Goal: Task Accomplishment & Management: Manage account settings

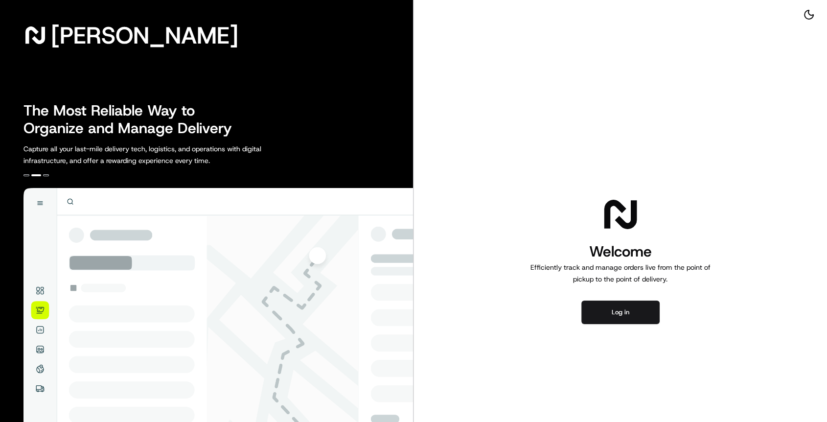
click at [374, 108] on div "The Most Reliable Way to Organize and Manage Delivery Capture all your last-mil…" at bounding box center [217, 134] width 389 height 65
click at [631, 322] on button "Log in" at bounding box center [620, 311] width 78 height 23
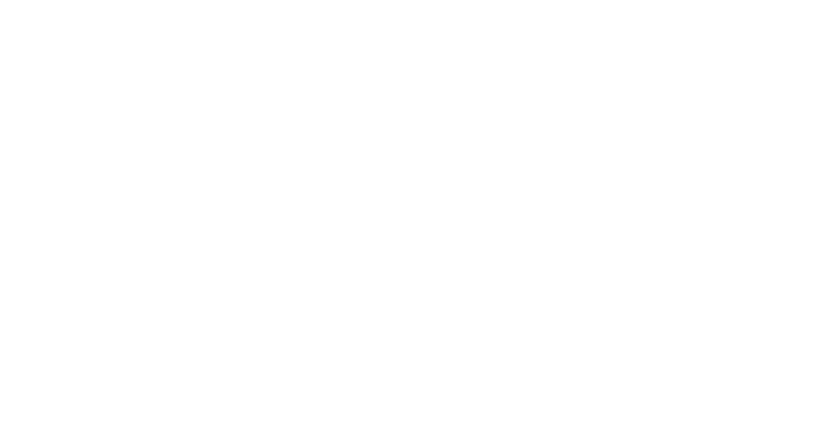
click at [363, 189] on div at bounding box center [417, 211] width 835 height 422
